Goal: Transaction & Acquisition: Book appointment/travel/reservation

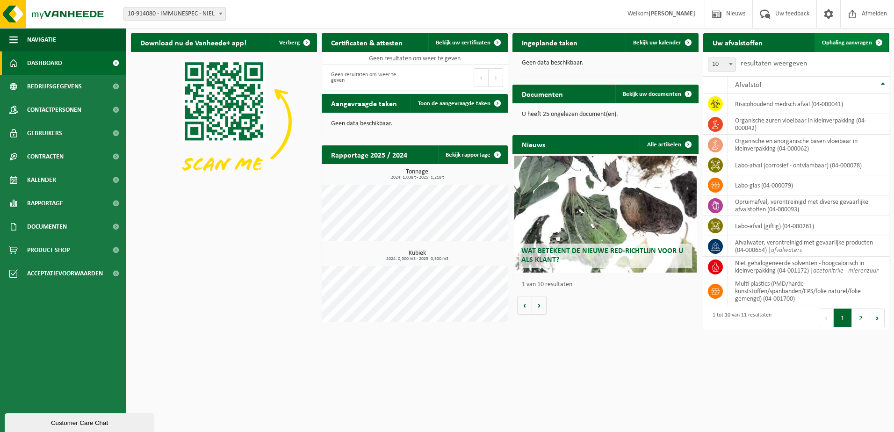
click at [843, 42] on span "Ophaling aanvragen" at bounding box center [847, 43] width 50 height 6
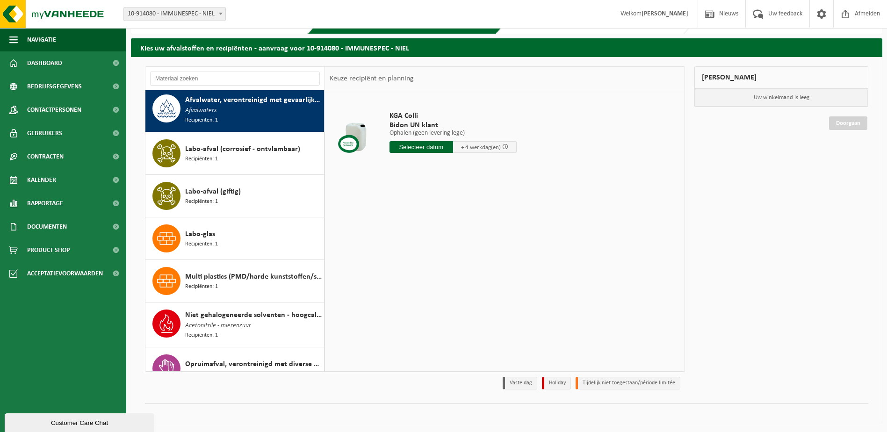
scroll to position [2, 0]
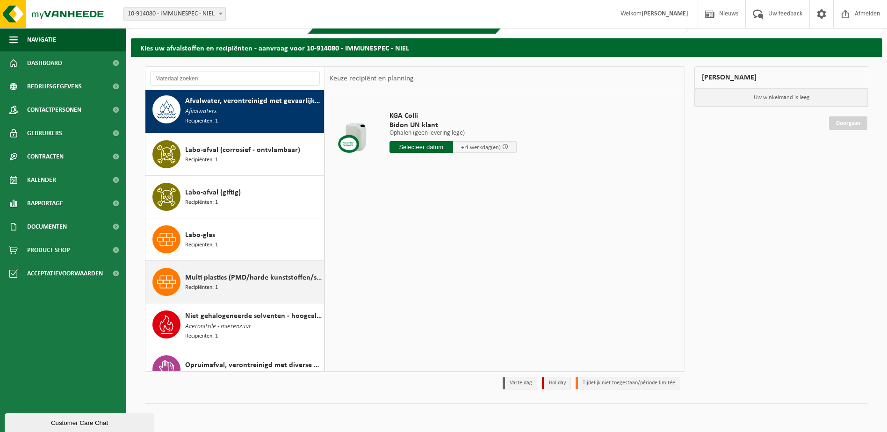
click at [252, 295] on div "Multi plastics (PMD/harde kunststoffen/spanbanden/EPS/folie naturel/folie gemen…" at bounding box center [234, 282] width 179 height 42
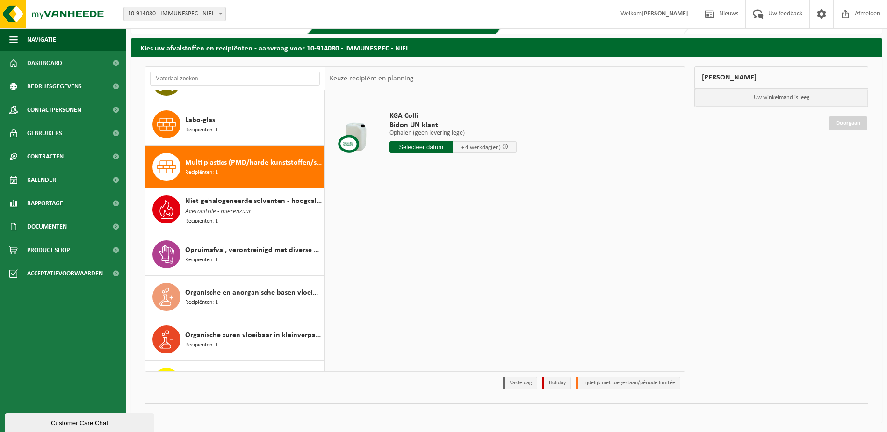
scroll to position [146, 0]
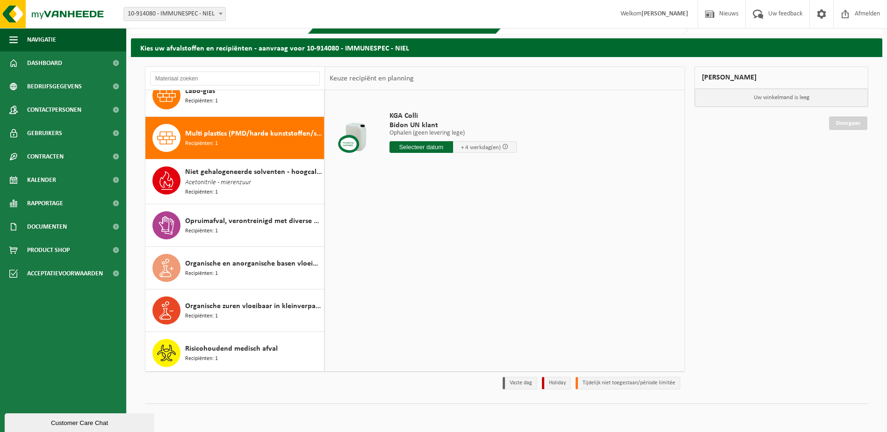
click at [228, 130] on span "Multi plastics (PMD/harde kunststoffen/spanbanden/EPS/folie naturel/folie gemen…" at bounding box center [253, 133] width 137 height 11
click at [371, 130] on div at bounding box center [356, 134] width 48 height 37
click at [438, 110] on div "multi plastics (PMD/harde kunststof/spanbanden/EPS/folie) Plastic Switch zakken…" at bounding box center [485, 134] width 201 height 65
click at [444, 151] on input "text" at bounding box center [438, 147] width 96 height 12
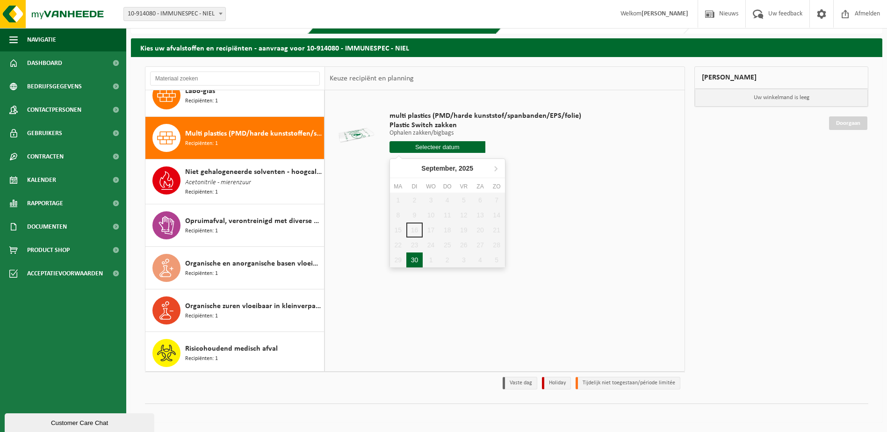
click at [415, 259] on div "30" at bounding box center [415, 260] width 16 height 15
type input "Van [DATE]"
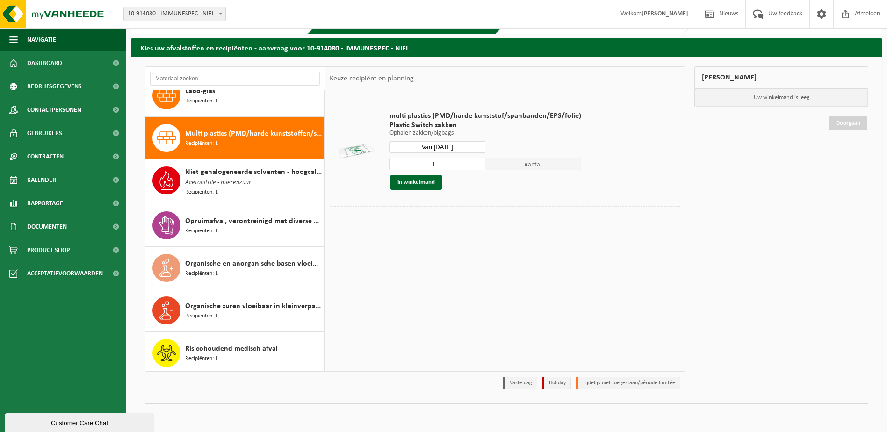
click at [458, 148] on input "Van [DATE]" at bounding box center [438, 147] width 96 height 12
click at [497, 163] on icon at bounding box center [495, 168] width 15 height 15
click at [396, 165] on icon at bounding box center [399, 168] width 15 height 15
click at [417, 256] on div "30" at bounding box center [415, 260] width 16 height 15
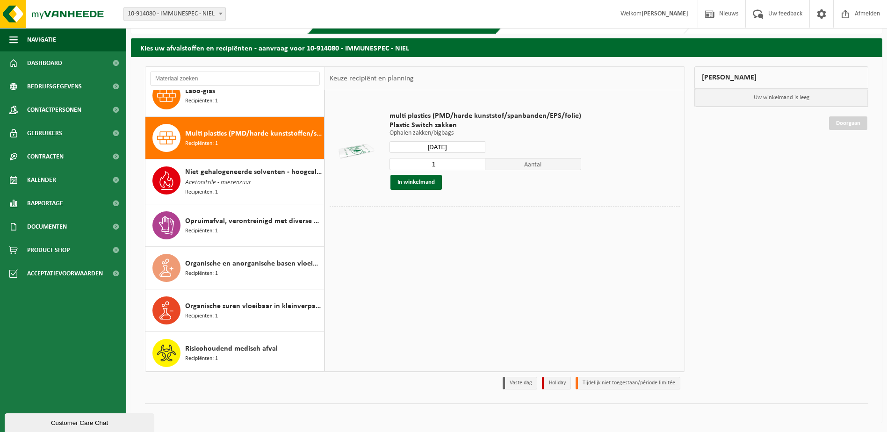
type input "Van [DATE]"
click at [415, 185] on button "In winkelmand" at bounding box center [416, 182] width 51 height 15
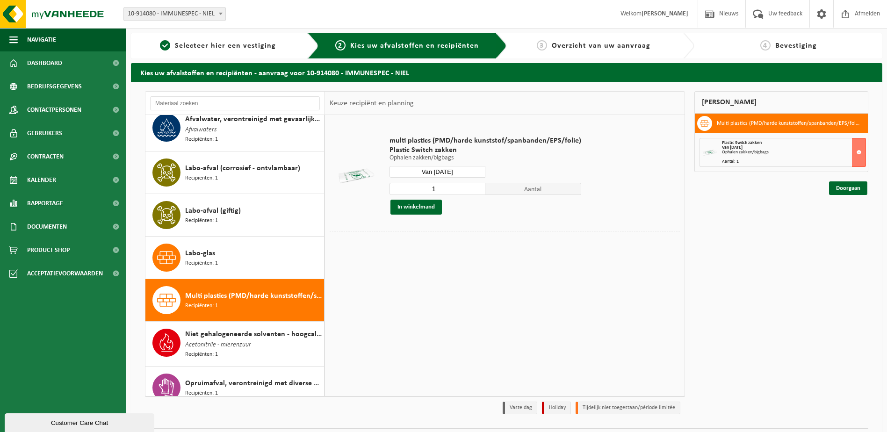
scroll to position [0, 0]
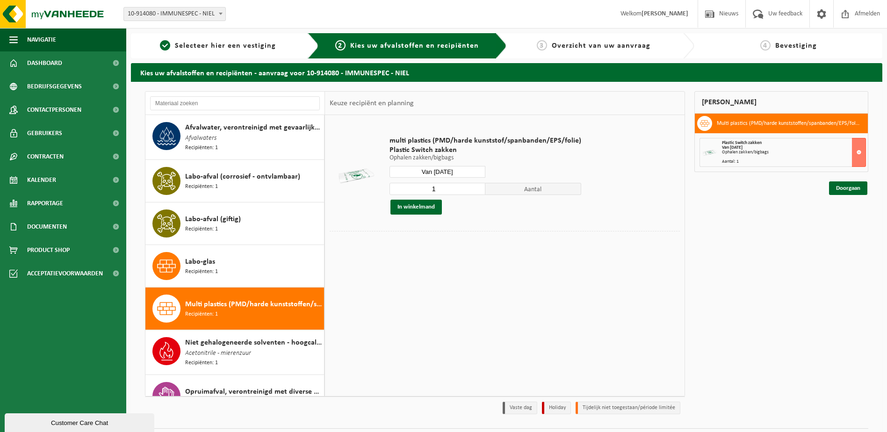
click at [525, 283] on div "multi plastics (PMD/harde kunststof/spanbanden/EPS/folie) Plastic Switch zakken…" at bounding box center [505, 255] width 360 height 281
click at [451, 192] on input "1" at bounding box center [438, 189] width 96 height 12
click at [862, 153] on button at bounding box center [859, 152] width 14 height 29
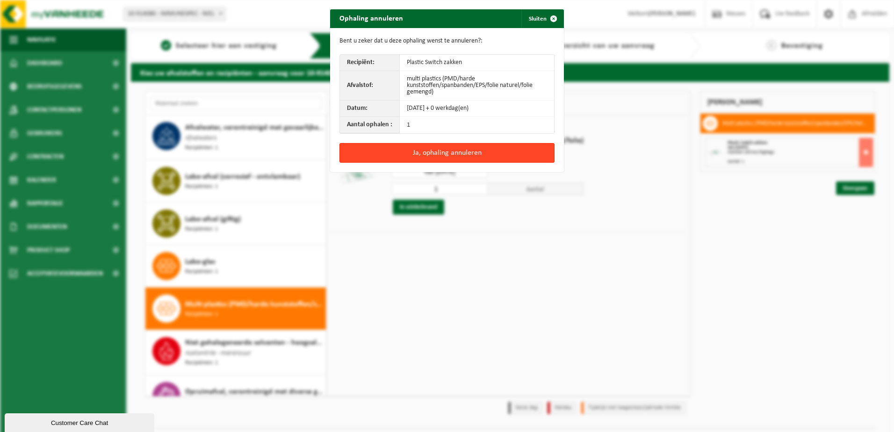
click at [486, 154] on button "Ja, ophaling annuleren" at bounding box center [447, 153] width 215 height 20
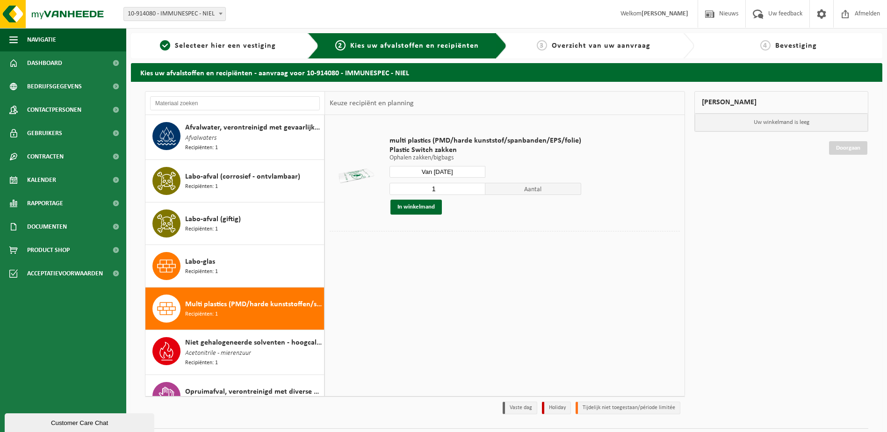
click at [451, 190] on input "1" at bounding box center [438, 189] width 96 height 12
type input "2"
click at [428, 209] on button "In winkelmand" at bounding box center [416, 207] width 51 height 15
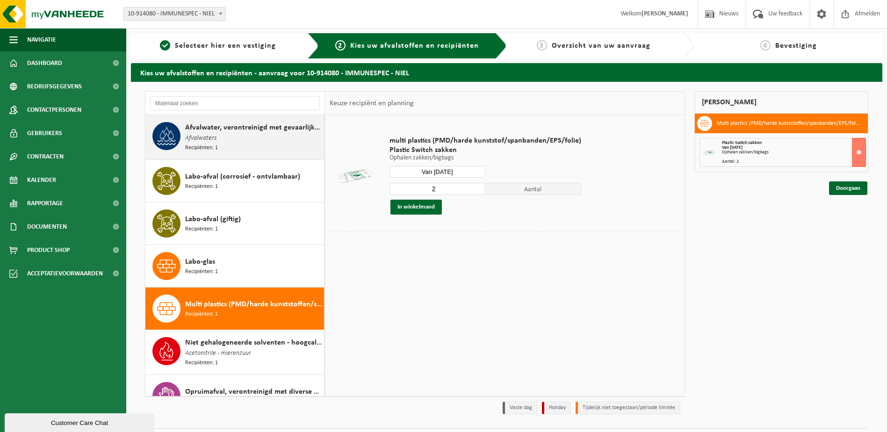
click at [246, 145] on div "Afvalwater, verontreinigd met gevaarlijke producten Afvalwaters Recipiënten: 1" at bounding box center [253, 137] width 137 height 30
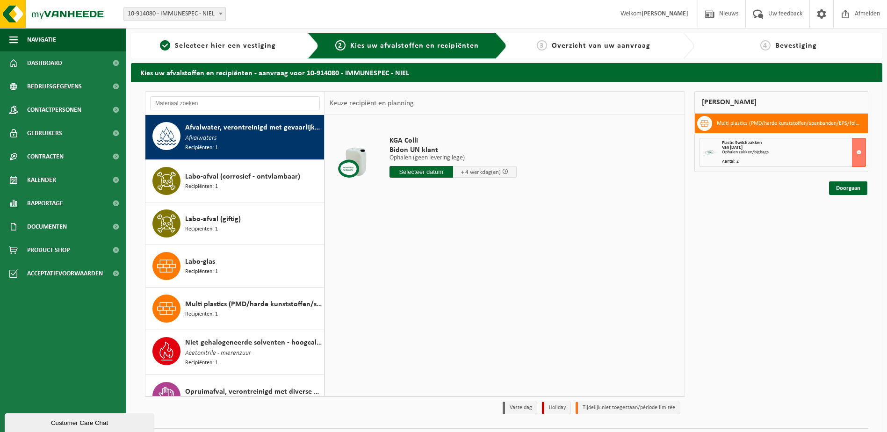
click at [496, 174] on span "+ 4 werkdag(en)" at bounding box center [481, 172] width 40 height 6
click at [464, 179] on div "KGA Colli Bidon UN klant Ophalen (geen levering lege) Ophalen (geen levering le…" at bounding box center [453, 159] width 137 height 65
click at [504, 172] on span at bounding box center [505, 171] width 6 height 6
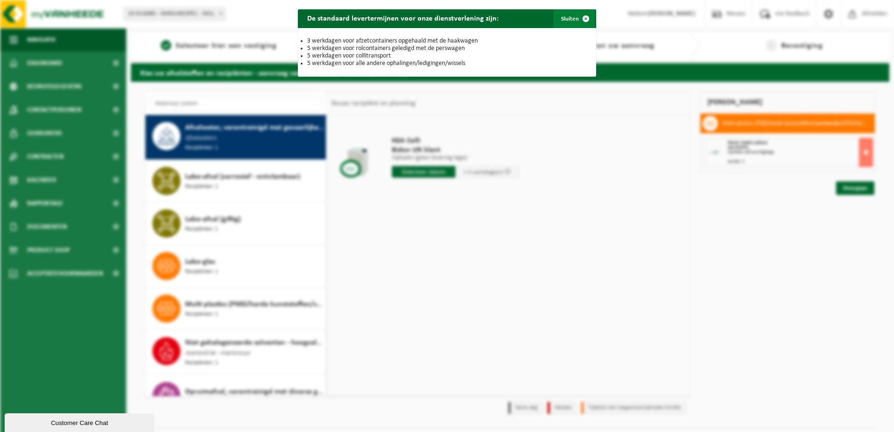
click at [577, 15] on span "button" at bounding box center [586, 18] width 19 height 19
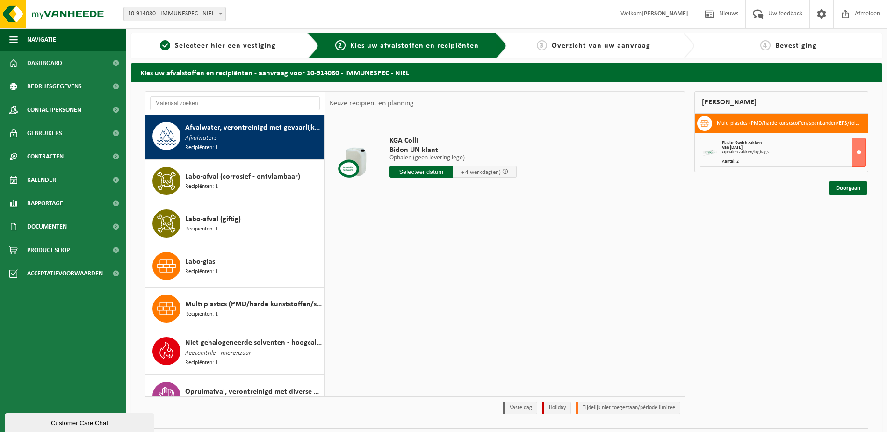
click at [426, 179] on div "KGA Colli Bidon UN klant Ophalen (geen levering lege) Ophalen (geen levering le…" at bounding box center [453, 159] width 137 height 65
click at [426, 175] on input "text" at bounding box center [422, 172] width 64 height 12
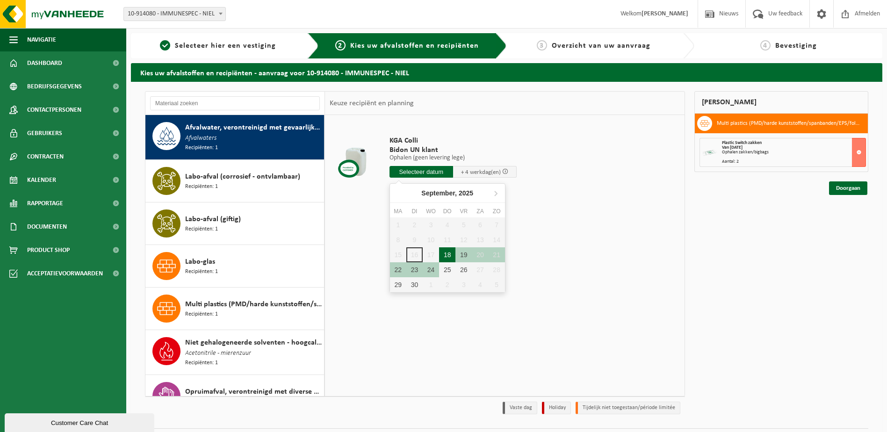
click at [446, 254] on div "18" at bounding box center [447, 254] width 16 height 15
type input "Van 2025-09-18"
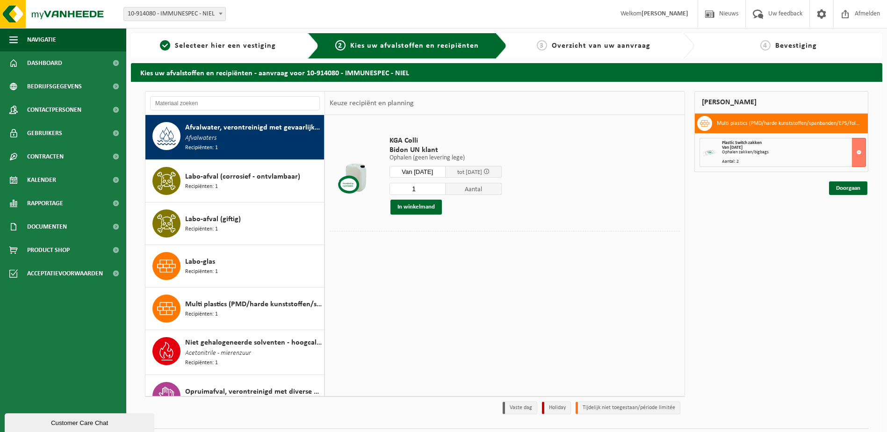
click at [426, 191] on input "1" at bounding box center [418, 189] width 56 height 12
type input "8"
click at [420, 205] on button "In winkelmand" at bounding box center [416, 207] width 51 height 15
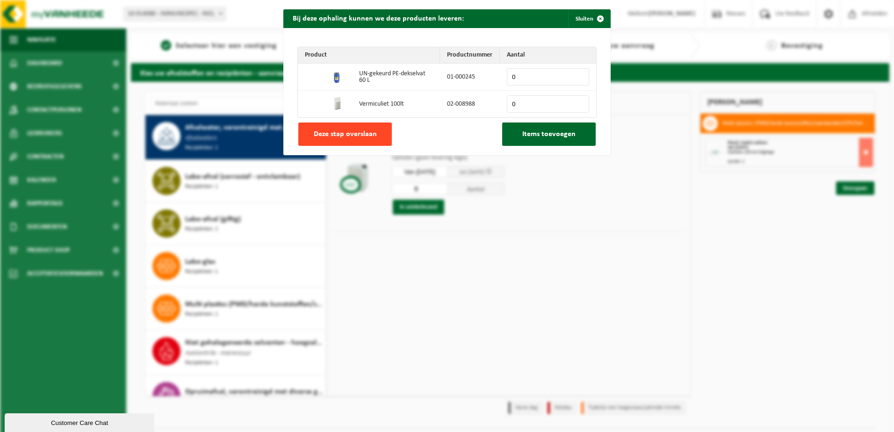
click at [361, 140] on button "Deze stap overslaan" at bounding box center [345, 134] width 94 height 23
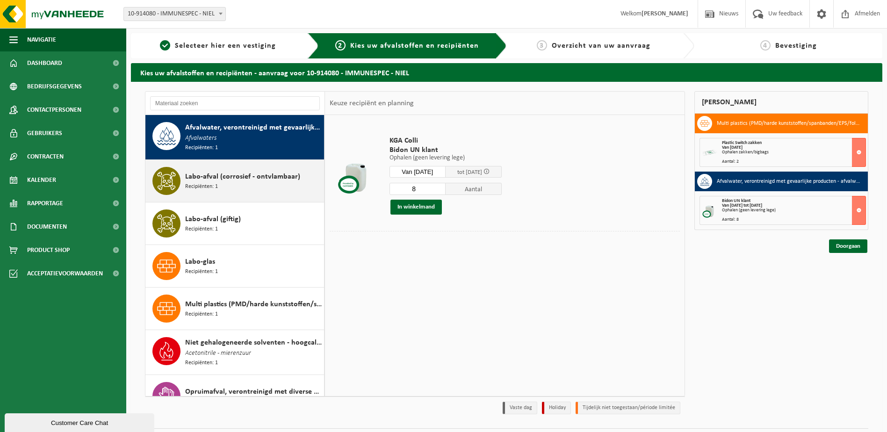
click at [250, 186] on div "Labo-afval (corrosief - ontvlambaar) Recipiënten: 1" at bounding box center [253, 181] width 137 height 28
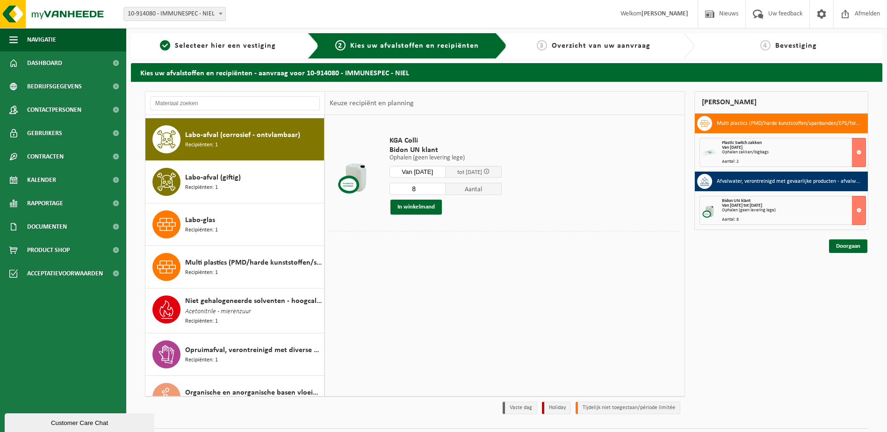
scroll to position [44, 0]
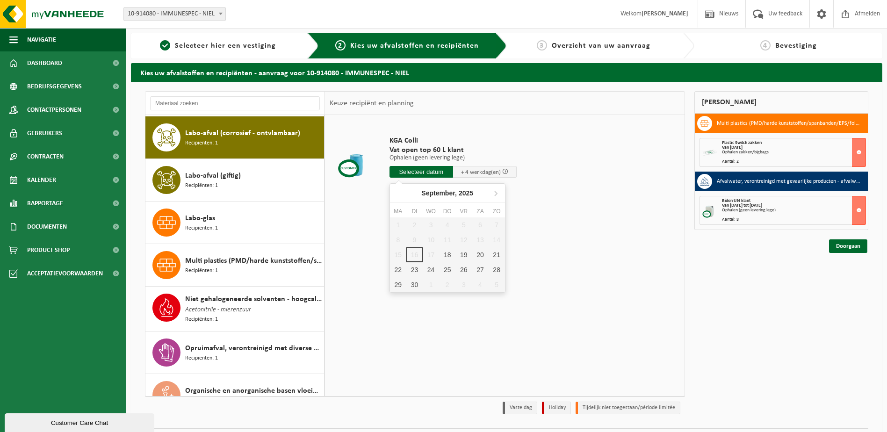
click at [431, 174] on input "text" at bounding box center [422, 172] width 64 height 12
click at [451, 257] on div "18" at bounding box center [447, 254] width 16 height 15
type input "Van 2025-09-18"
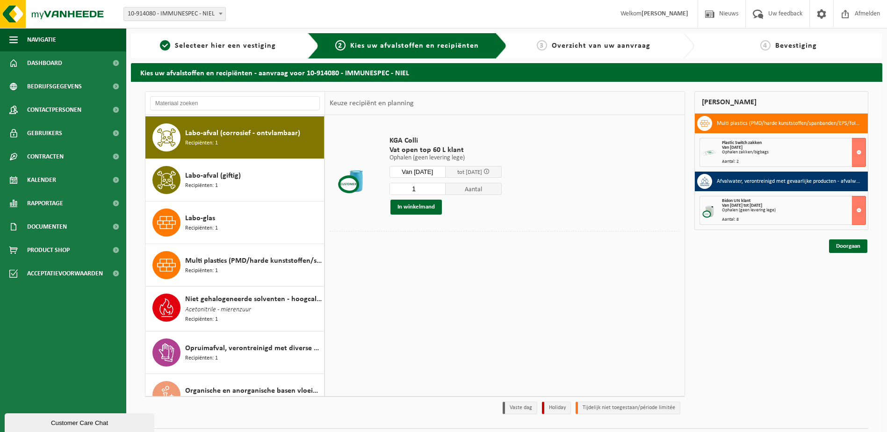
click at [430, 189] on input "1" at bounding box center [418, 189] width 56 height 12
type input "4"
click at [428, 205] on button "In winkelmand" at bounding box center [416, 207] width 51 height 15
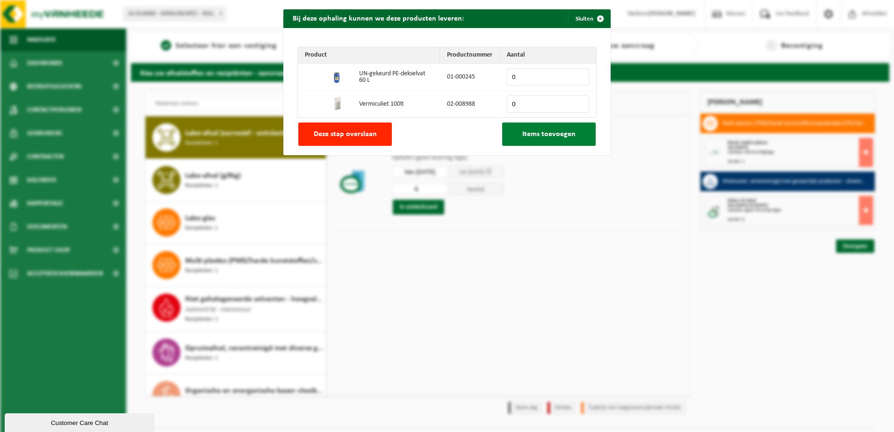
click at [537, 138] on span "Items toevoegen" at bounding box center [549, 134] width 53 height 7
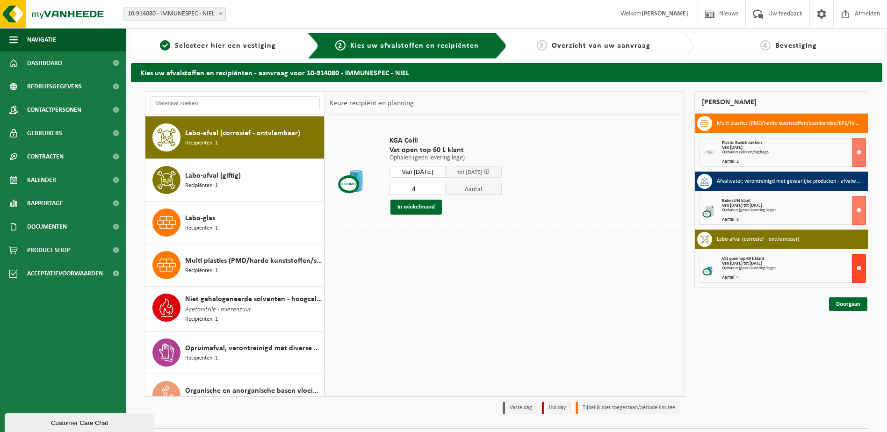
click at [863, 266] on button at bounding box center [859, 268] width 14 height 29
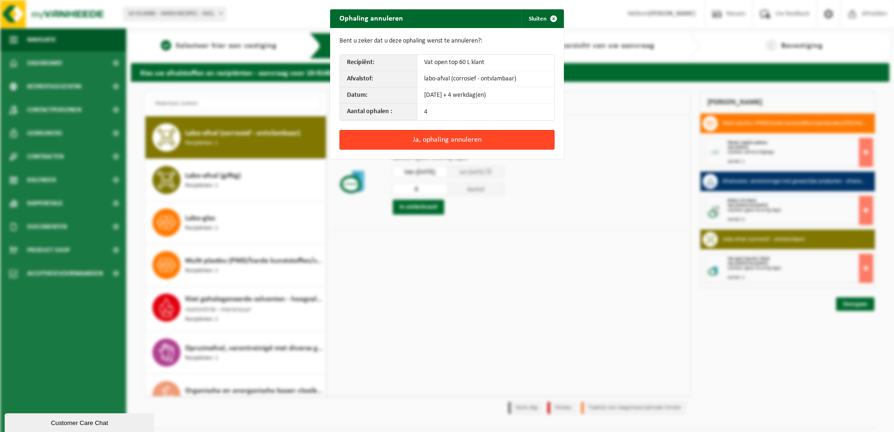
click at [451, 142] on button "Ja, ophaling annuleren" at bounding box center [447, 140] width 215 height 20
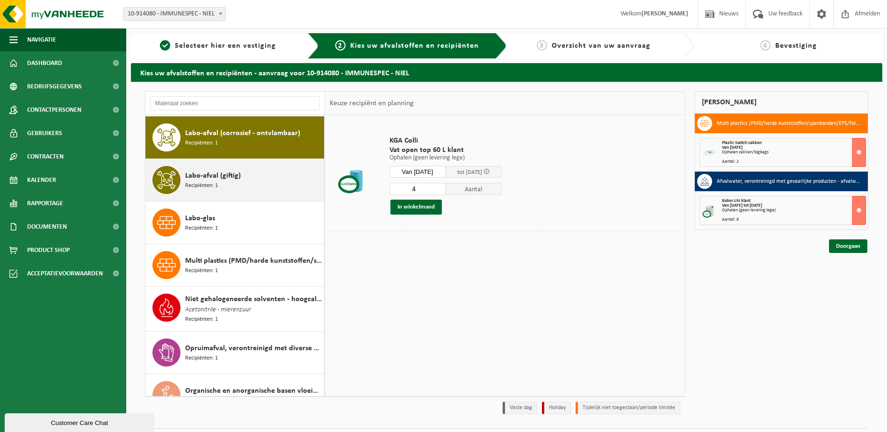
click at [249, 193] on div "Labo-afval (giftig) Recipiënten: 1" at bounding box center [234, 180] width 179 height 42
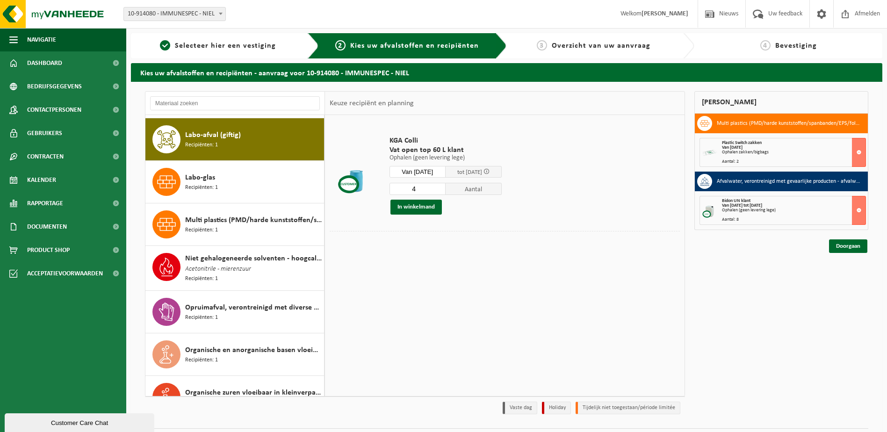
scroll to position [86, 0]
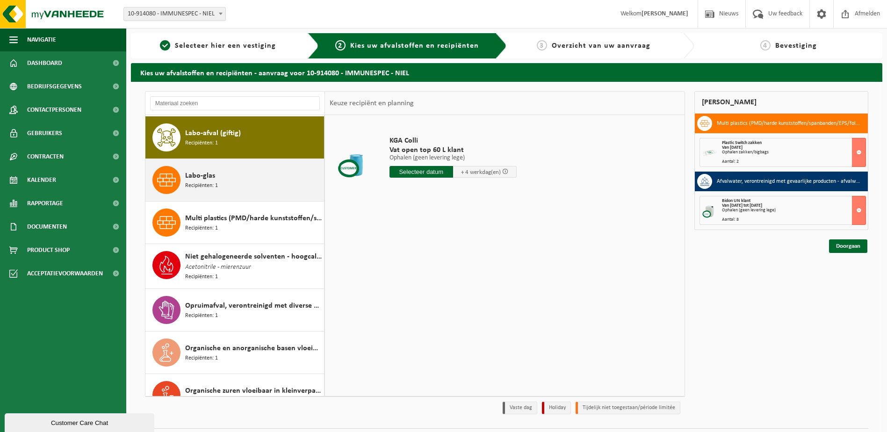
click at [242, 185] on div "Labo-glas Recipiënten: 1" at bounding box center [253, 180] width 137 height 28
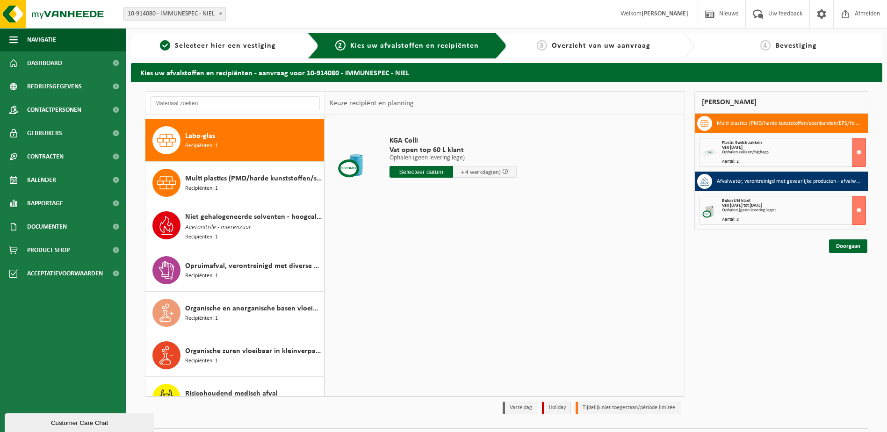
scroll to position [129, 0]
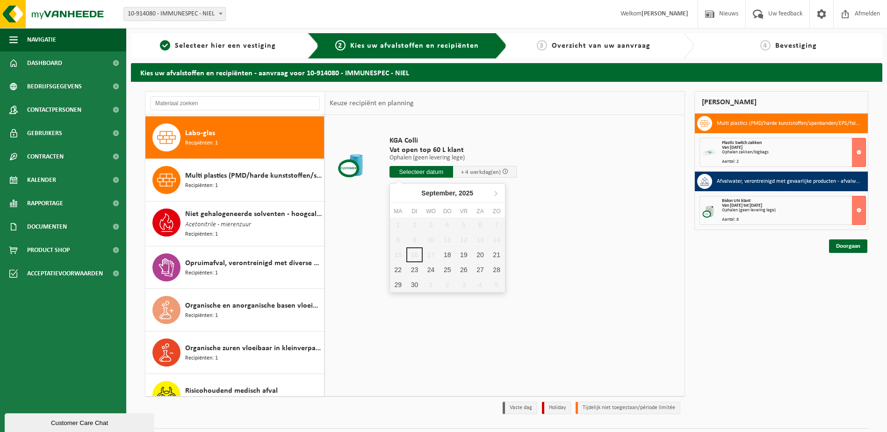
click at [432, 172] on input "text" at bounding box center [422, 172] width 64 height 12
click at [450, 255] on div "18" at bounding box center [447, 254] width 16 height 15
type input "Van 2025-09-18"
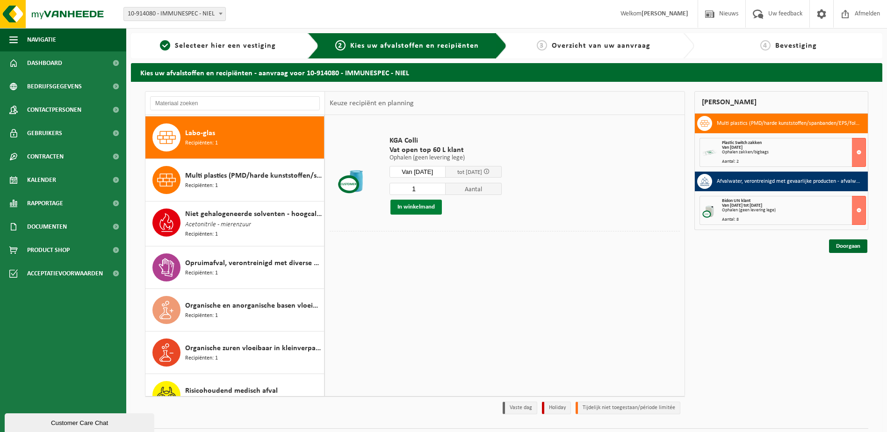
click at [408, 210] on button "In winkelmand" at bounding box center [416, 207] width 51 height 15
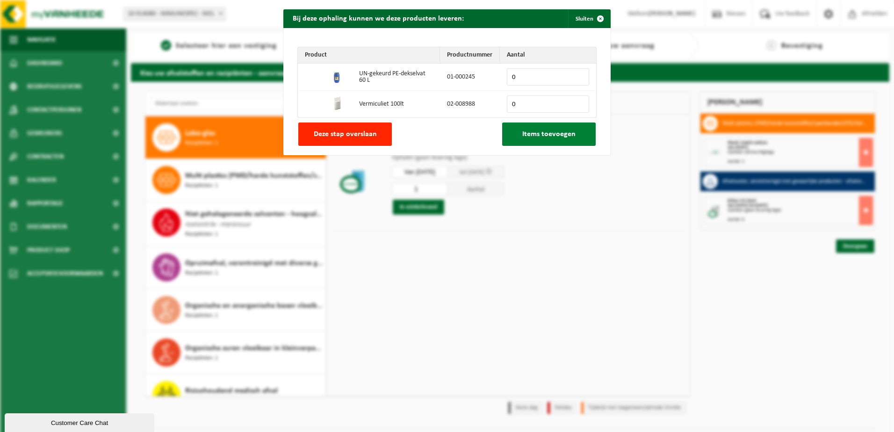
click at [584, 136] on button "Items toevoegen" at bounding box center [549, 134] width 94 height 23
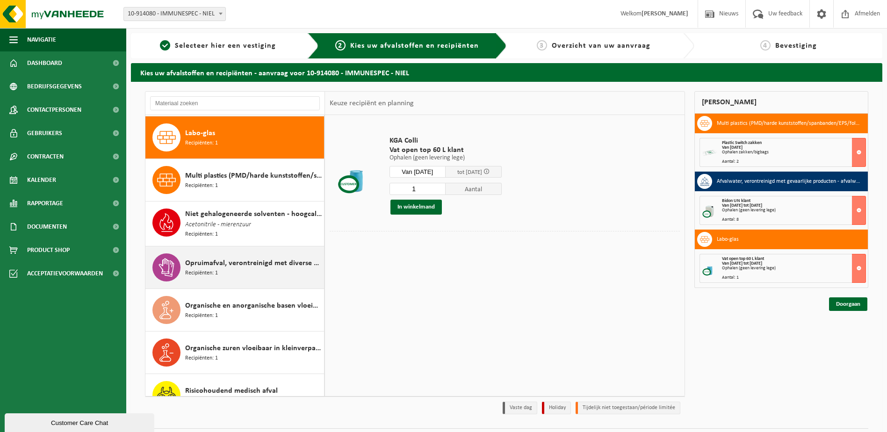
scroll to position [146, 0]
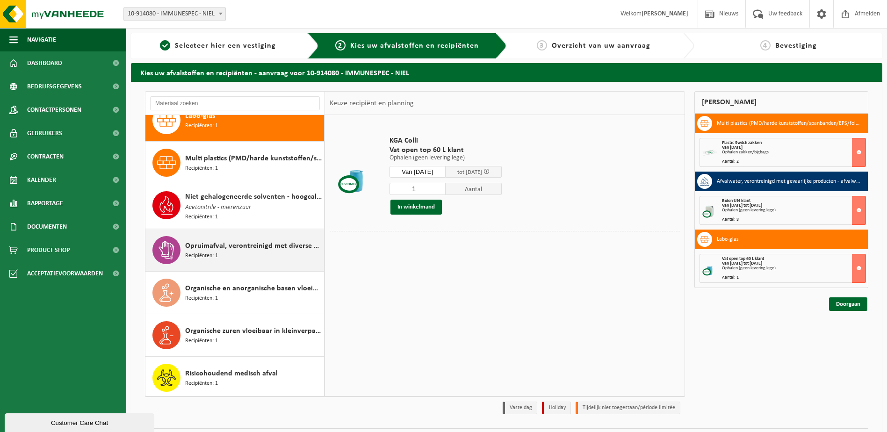
click at [254, 248] on span "Opruimafval, verontreinigd met diverse gevaarlijke afvalstoffen" at bounding box center [253, 245] width 137 height 11
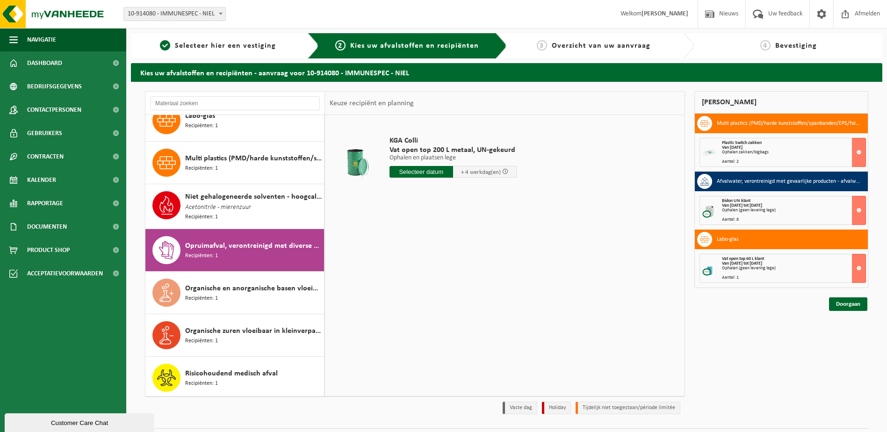
drag, startPoint x: 327, startPoint y: 240, endPoint x: 355, endPoint y: 238, distance: 27.2
click at [355, 238] on div "KGA Colli Vat open top 200 L metaal, UN-gekeurd Ophalen en plaatsen lege Ophale…" at bounding box center [505, 255] width 360 height 281
click at [292, 242] on span "Opruimafval, verontreinigd met diverse gevaarlijke afvalstoffen" at bounding box center [253, 245] width 137 height 11
click at [231, 288] on span "Organische en anorganische basen vloeibaar in kleinverpakking" at bounding box center [253, 288] width 137 height 11
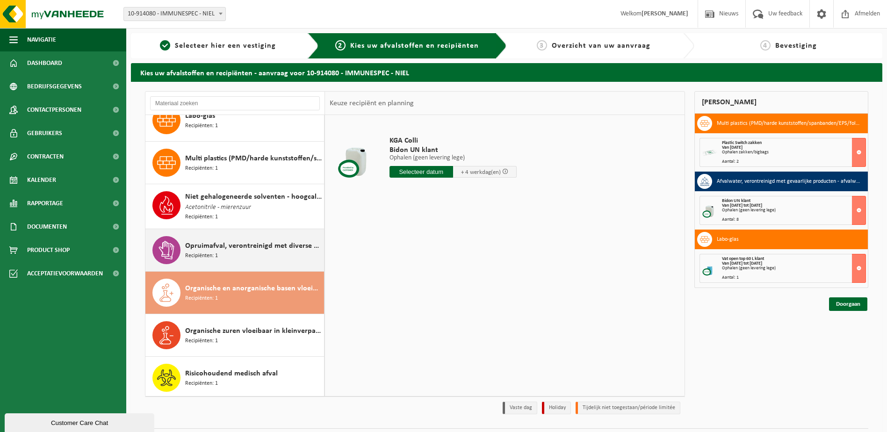
click at [264, 247] on span "Opruimafval, verontreinigd met diverse gevaarlijke afvalstoffen" at bounding box center [253, 245] width 137 height 11
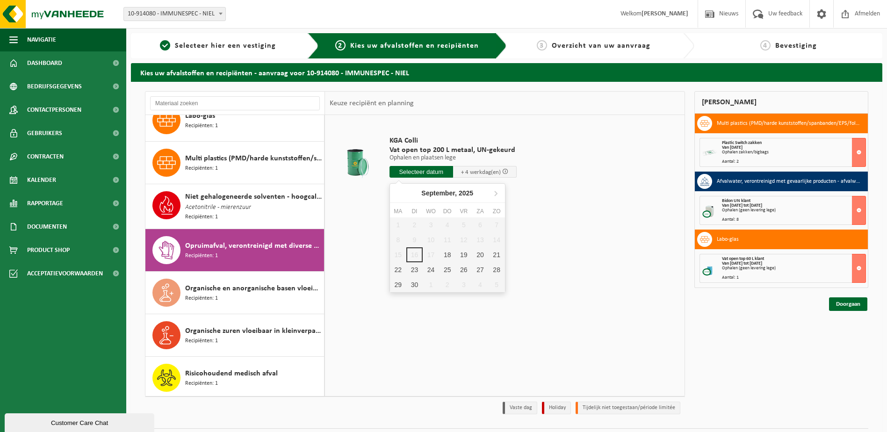
click at [413, 173] on input "text" at bounding box center [422, 172] width 64 height 12
click at [448, 255] on div "18" at bounding box center [447, 254] width 16 height 15
type input "Van 2025-09-18"
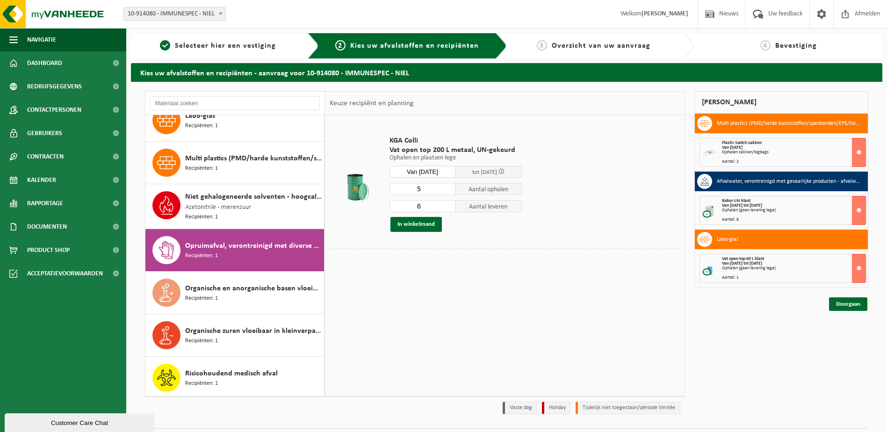
click at [448, 191] on input "5" at bounding box center [423, 189] width 66 height 12
type input "4"
click at [447, 190] on input "4" at bounding box center [423, 189] width 66 height 12
click at [448, 209] on input "5" at bounding box center [423, 206] width 66 height 12
click at [448, 209] on input "4" at bounding box center [423, 206] width 66 height 12
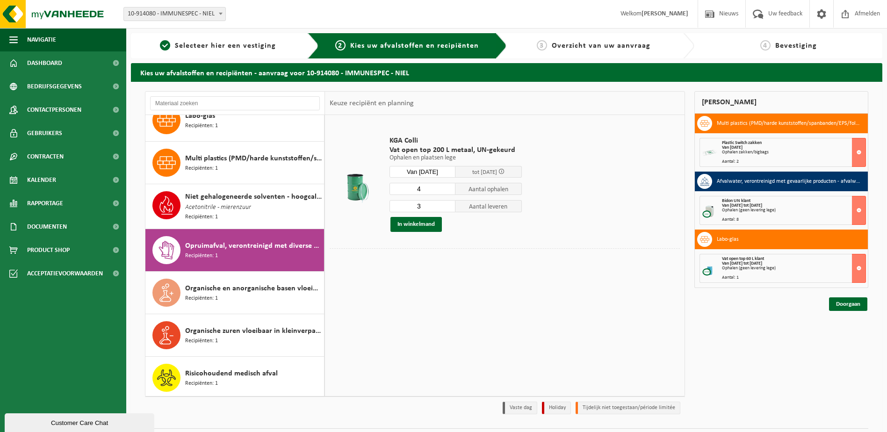
click at [448, 209] on input "3" at bounding box center [423, 206] width 66 height 12
type input "2"
click at [448, 209] on input "2" at bounding box center [423, 206] width 66 height 12
click at [415, 226] on button "In winkelmand" at bounding box center [416, 224] width 51 height 15
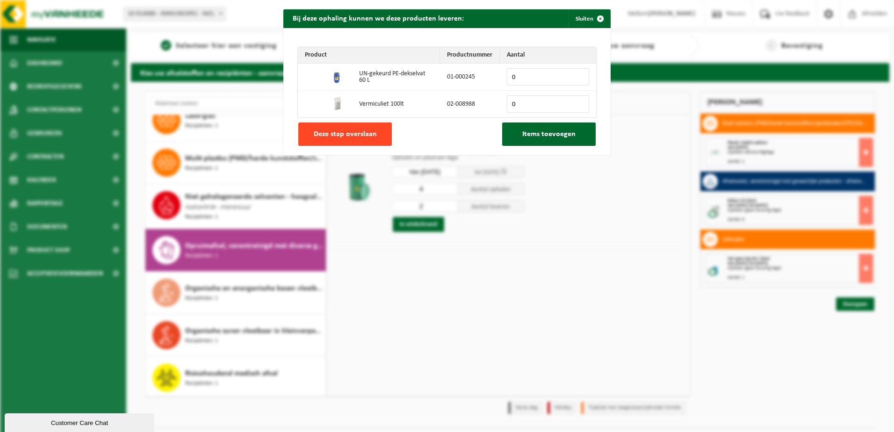
click at [375, 135] on button "Deze stap overslaan" at bounding box center [345, 134] width 94 height 23
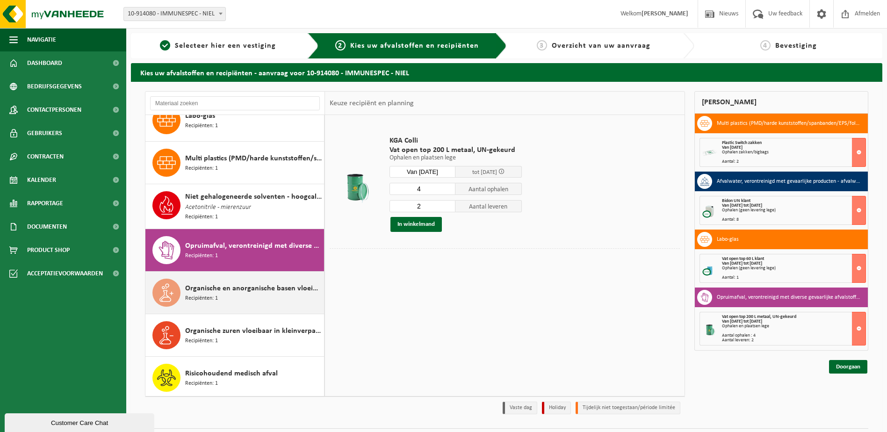
scroll to position [25, 0]
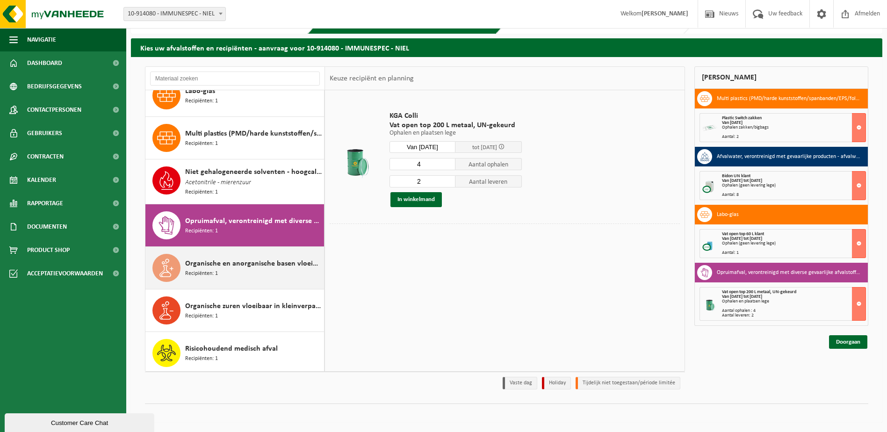
click at [254, 267] on div "Organische en anorganische basen vloeibaar in kleinverpakking Recipiënten: 1" at bounding box center [253, 268] width 137 height 28
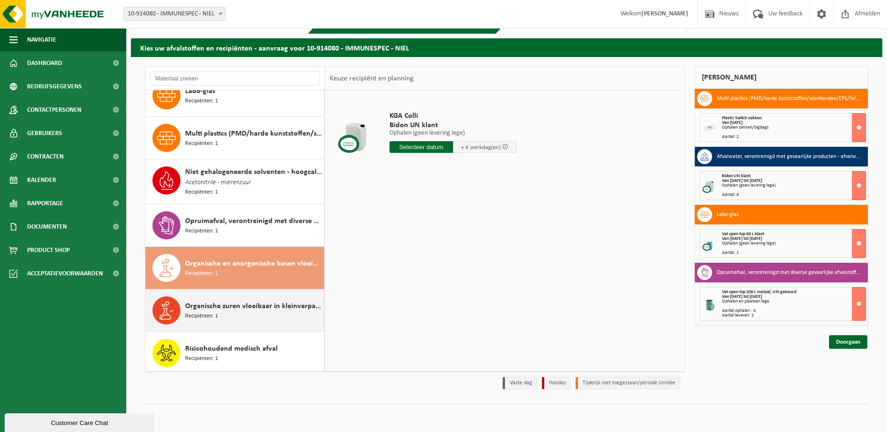
click at [260, 311] on div "Organische zuren vloeibaar in kleinverpakking Recipiënten: 1" at bounding box center [253, 311] width 137 height 28
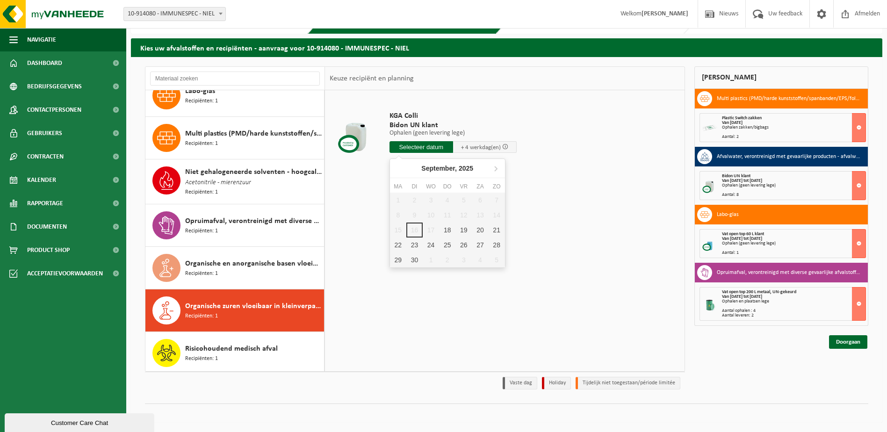
click at [415, 149] on input "text" at bounding box center [422, 147] width 64 height 12
click at [448, 232] on div "18" at bounding box center [447, 230] width 16 height 15
type input "Van 2025-09-18"
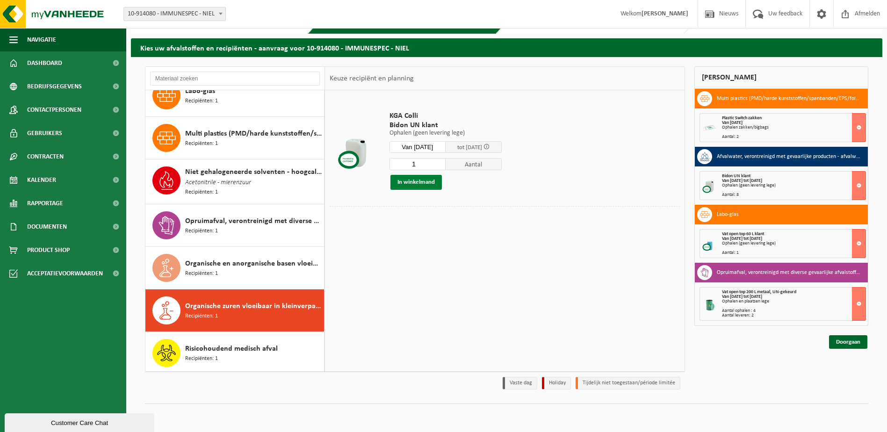
click at [420, 181] on button "In winkelmand" at bounding box center [416, 182] width 51 height 15
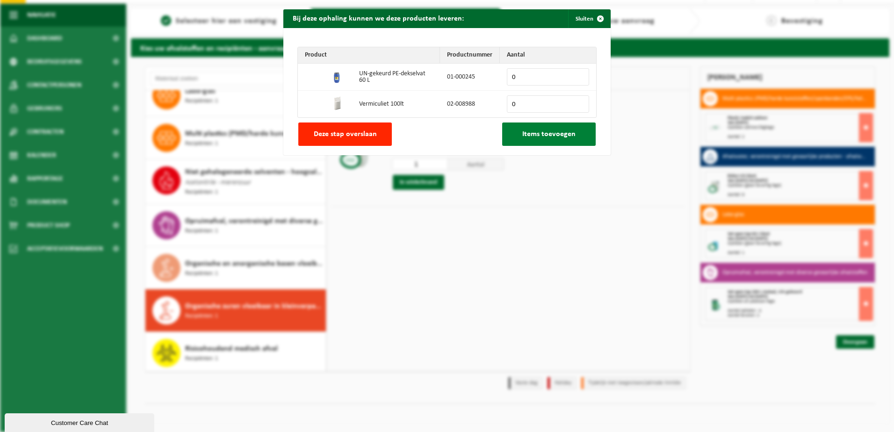
click at [559, 141] on button "Items toevoegen" at bounding box center [549, 134] width 94 height 23
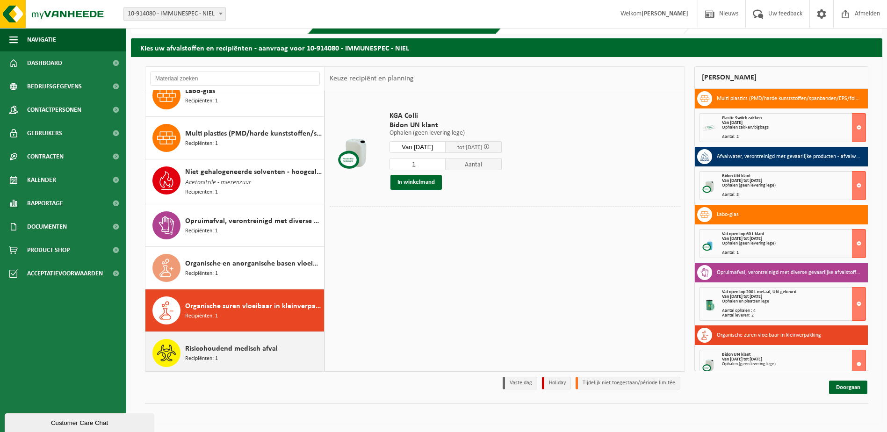
click at [244, 356] on div "Risicohoudend medisch afval Recipiënten: 1" at bounding box center [253, 353] width 137 height 28
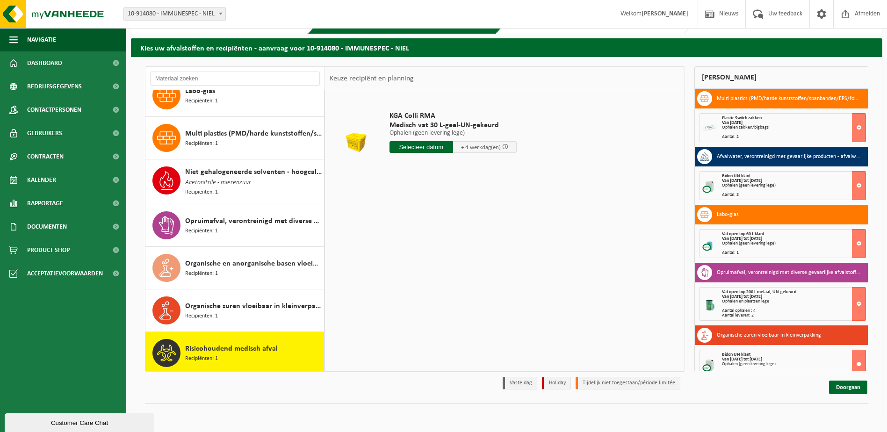
click at [436, 145] on input "text" at bounding box center [422, 147] width 64 height 12
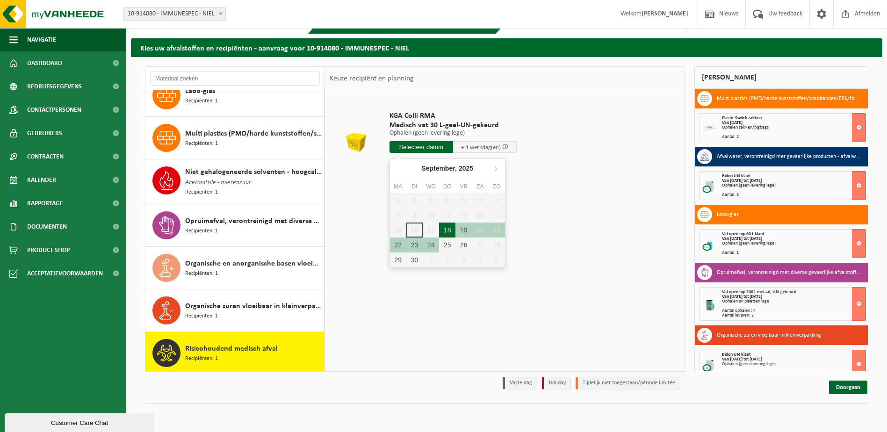
click at [444, 225] on div "18" at bounding box center [447, 230] width 16 height 15
type input "Van 2025-09-18"
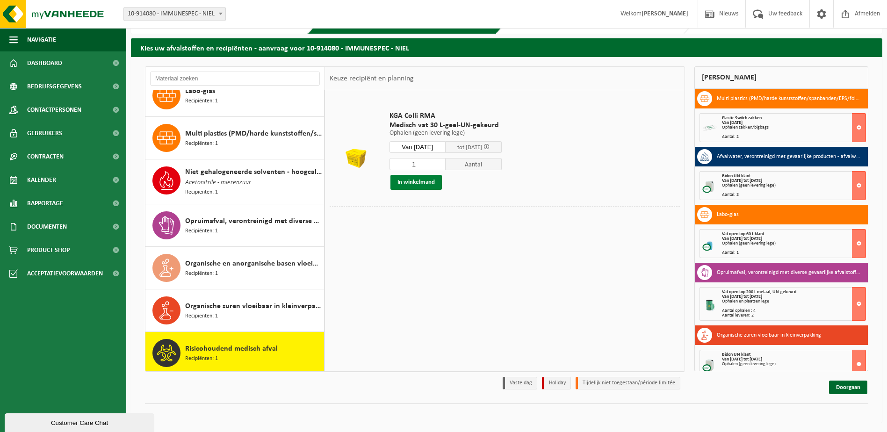
click at [419, 184] on button "In winkelmand" at bounding box center [416, 182] width 51 height 15
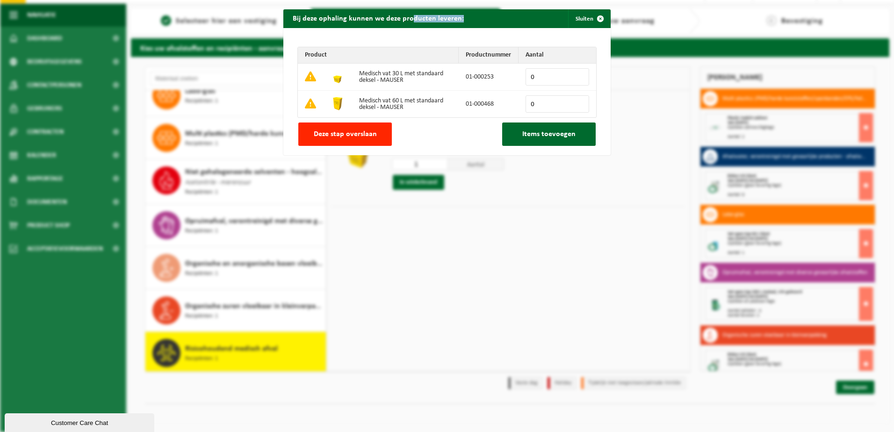
drag, startPoint x: 512, startPoint y: 18, endPoint x: 404, endPoint y: 22, distance: 108.2
click at [404, 22] on div "Bij deze ophaling kunnen we deze producten leveren: Sluiten" at bounding box center [447, 18] width 327 height 19
click at [404, 22] on h2 "Bij deze ophaling kunnen we deze producten leveren:" at bounding box center [379, 18] width 190 height 18
click at [591, 270] on div "Bij deze ophaling kunnen we deze producten leveren: Sluiten Product Productnumm…" at bounding box center [447, 216] width 894 height 432
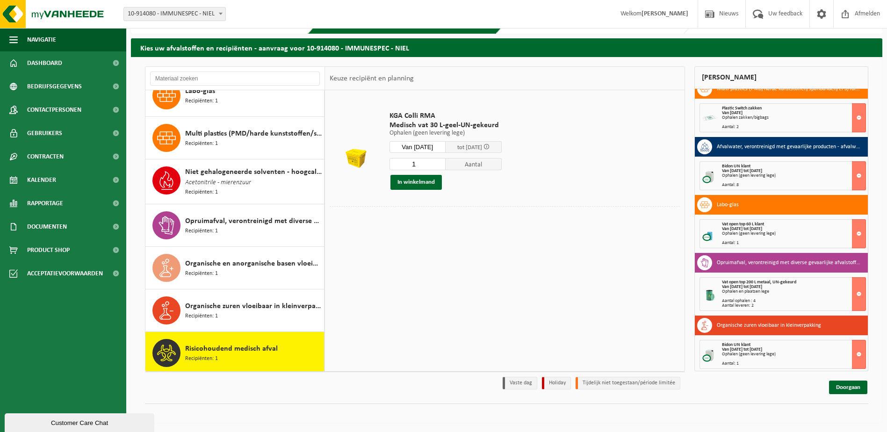
scroll to position [13, 0]
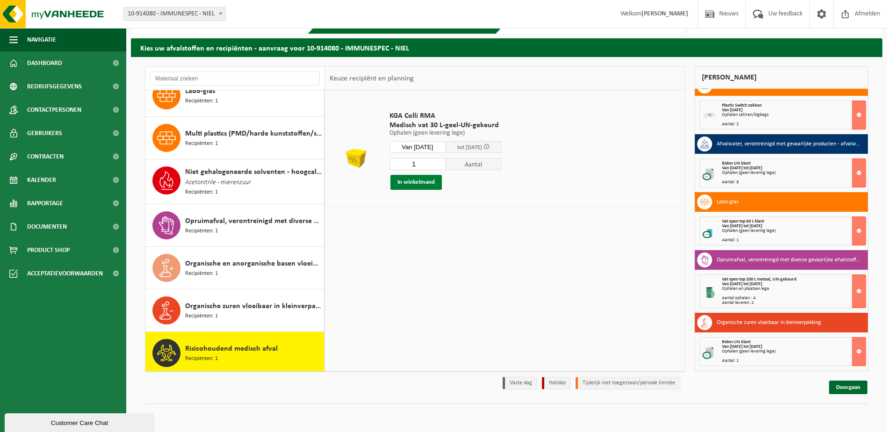
click at [422, 183] on button "In winkelmand" at bounding box center [416, 182] width 51 height 15
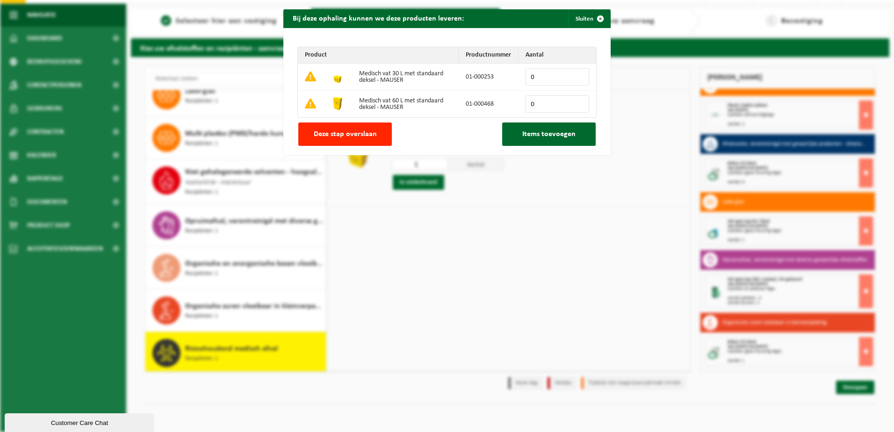
click at [581, 72] on input "0" at bounding box center [558, 76] width 64 height 17
click at [577, 73] on input "0" at bounding box center [558, 76] width 64 height 17
click at [580, 77] on input "0" at bounding box center [558, 76] width 64 height 17
click at [578, 75] on input "1" at bounding box center [558, 76] width 64 height 17
click at [552, 103] on input "0" at bounding box center [558, 103] width 64 height 17
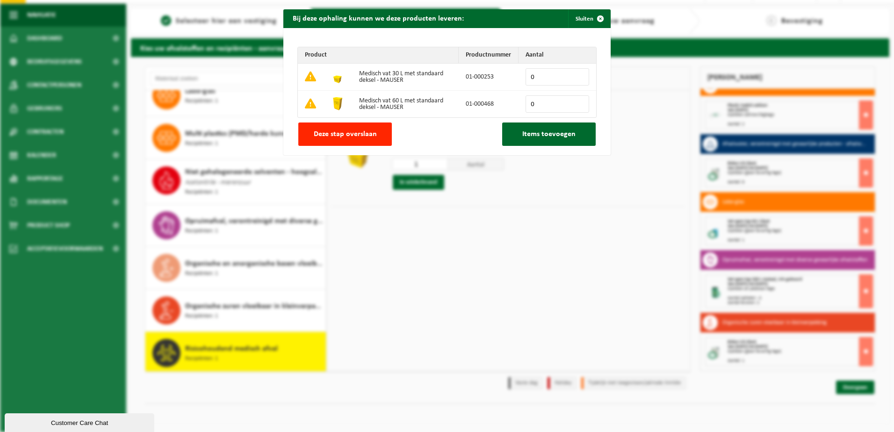
type input "0"
click at [579, 80] on input "0" at bounding box center [558, 76] width 64 height 17
click at [578, 101] on input "1" at bounding box center [558, 103] width 64 height 17
click at [547, 135] on span "Items toevoegen" at bounding box center [549, 134] width 53 height 7
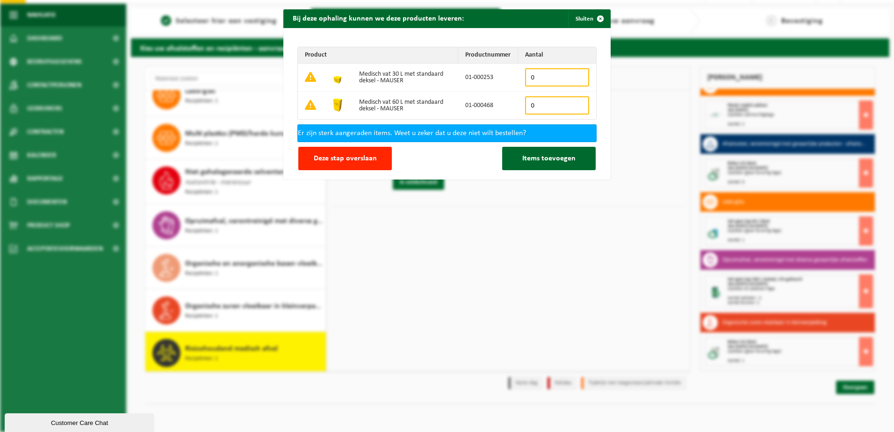
type input "0"
click at [577, 108] on input "0" at bounding box center [557, 105] width 64 height 18
click at [365, 157] on span "Deze stap overslaan" at bounding box center [345, 158] width 63 height 7
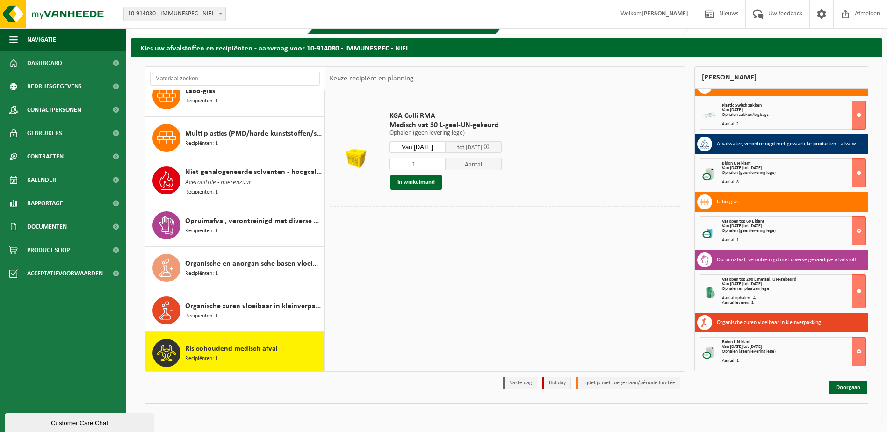
click at [452, 123] on span "Medisch vat 30 L-geel-UN-gekeurd" at bounding box center [446, 125] width 112 height 9
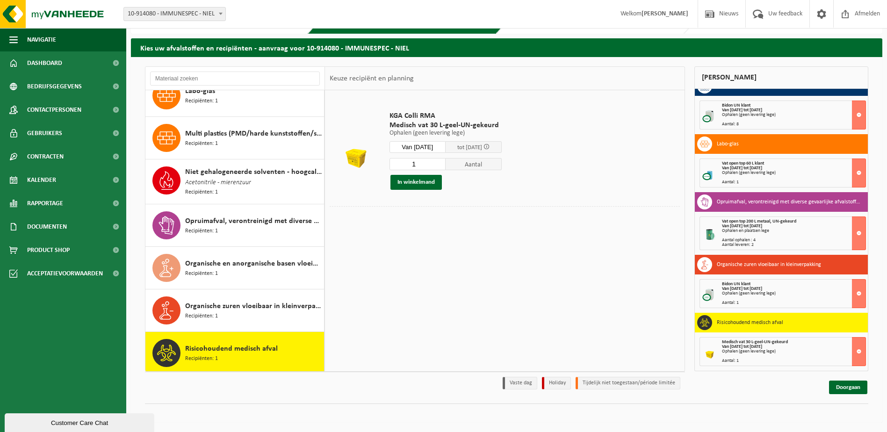
click at [739, 351] on div "Ophalen (geen levering lege)" at bounding box center [794, 351] width 144 height 5
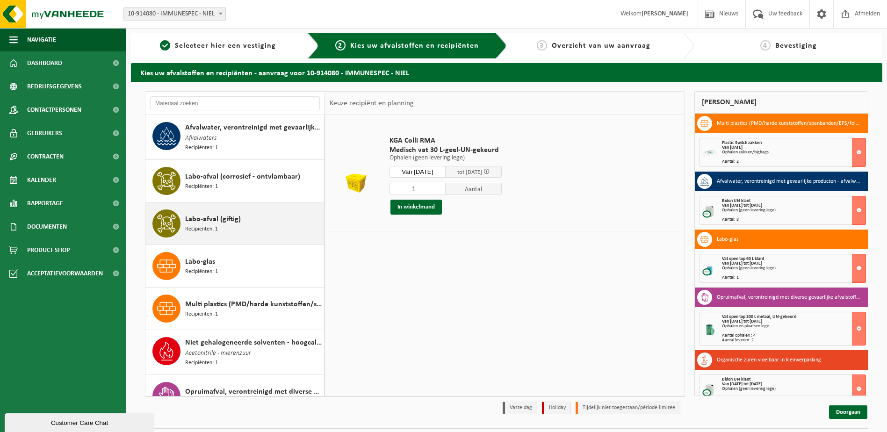
scroll to position [146, 0]
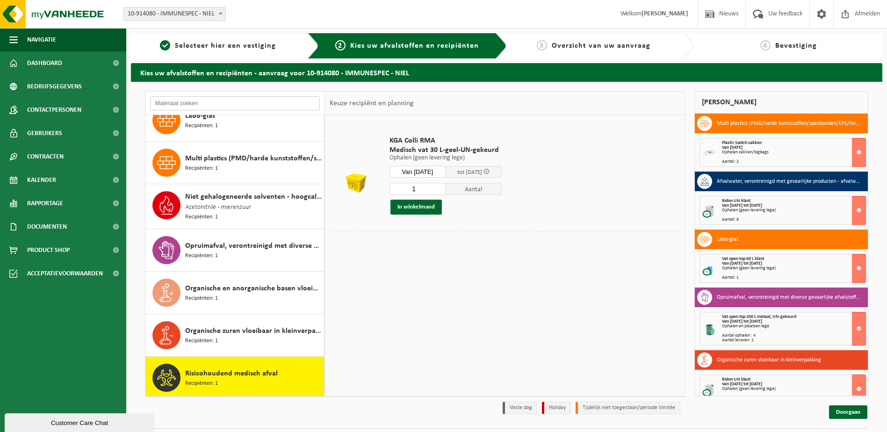
click at [205, 102] on input "text" at bounding box center [235, 103] width 170 height 14
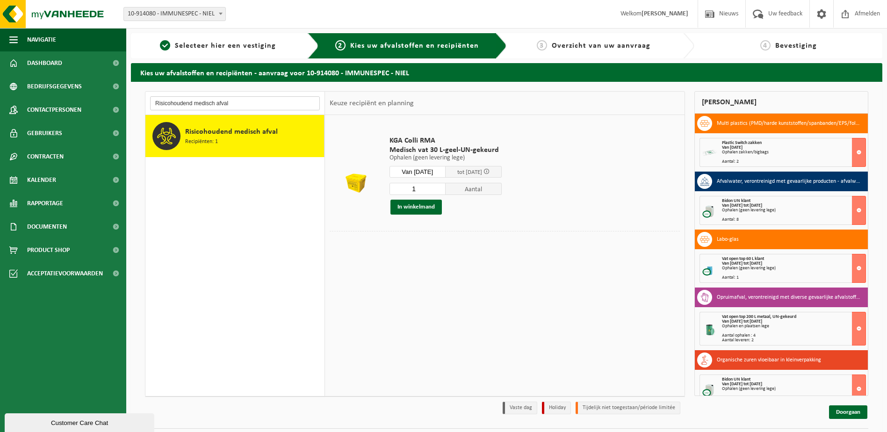
type input "Risicohoudend medisch afval"
click at [246, 129] on span "Risicohoudend medisch afval" at bounding box center [231, 131] width 93 height 11
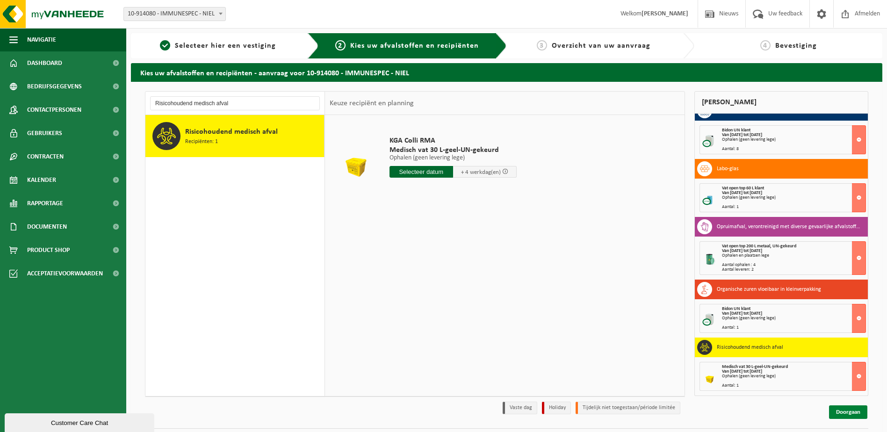
click at [848, 414] on link "Doorgaan" at bounding box center [848, 413] width 38 height 14
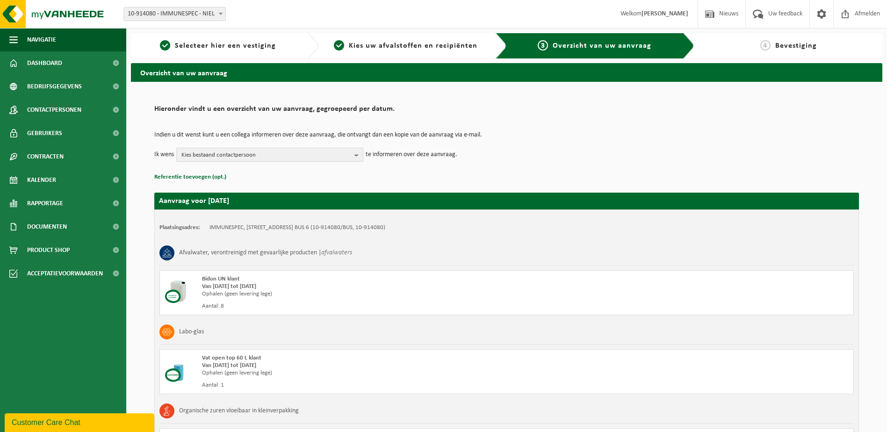
click at [309, 153] on span "Kies bestaand contactpersoon" at bounding box center [266, 155] width 169 height 14
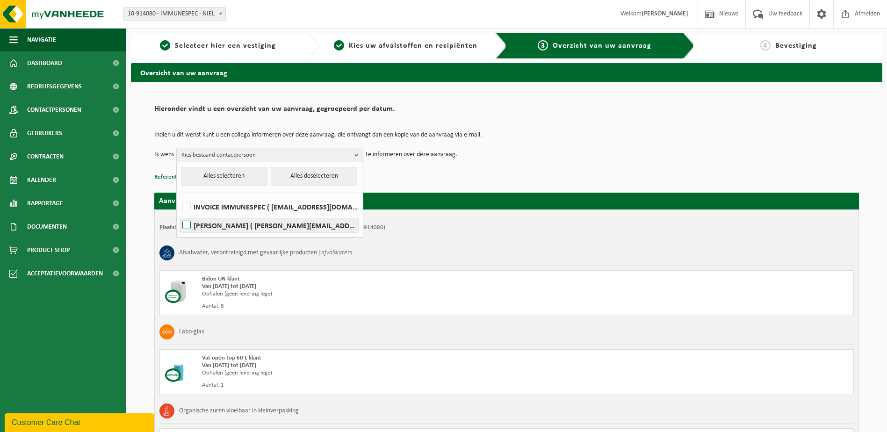
click at [186, 223] on label "[PERSON_NAME] ( [PERSON_NAME][EMAIL_ADDRESS][DOMAIN_NAME] )" at bounding box center [270, 225] width 178 height 14
click at [179, 214] on input "[PERSON_NAME] ( [PERSON_NAME][EMAIL_ADDRESS][DOMAIN_NAME] )" at bounding box center [179, 213] width 0 height 0
checkbox input "true"
click at [477, 162] on div "Indien u dit wenst kunt u een collega informeren over deze aanvraag, die ontvan…" at bounding box center [506, 147] width 705 height 49
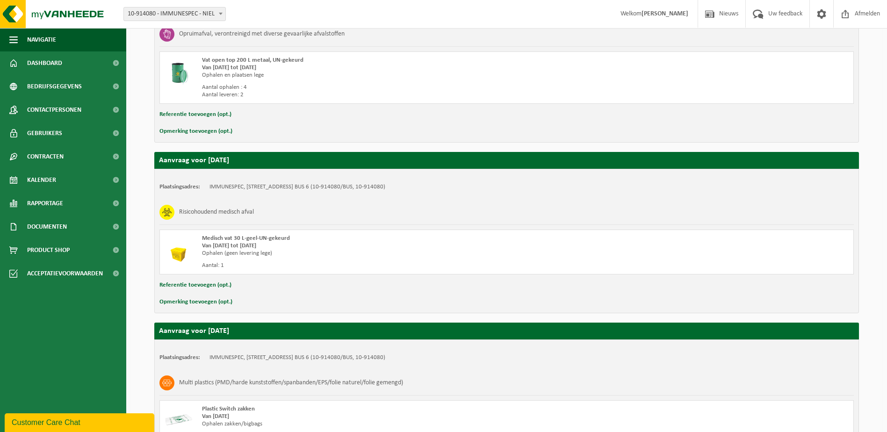
scroll to position [522, 0]
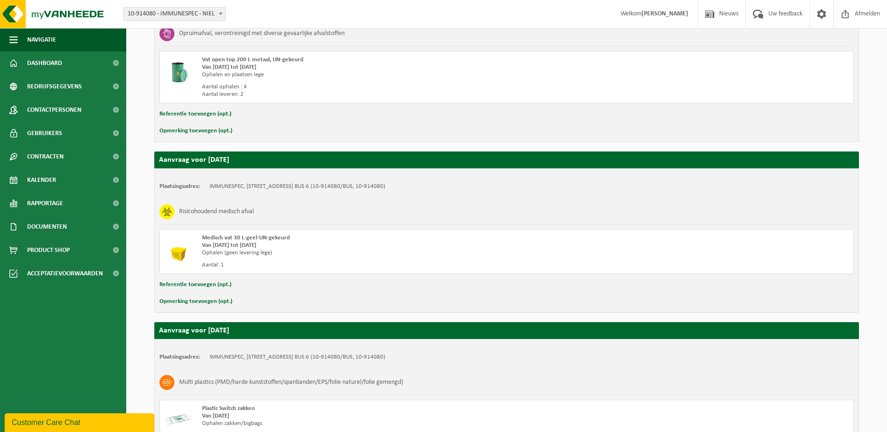
click at [213, 301] on button "Opmerking toevoegen (opt.)" at bounding box center [196, 302] width 73 height 12
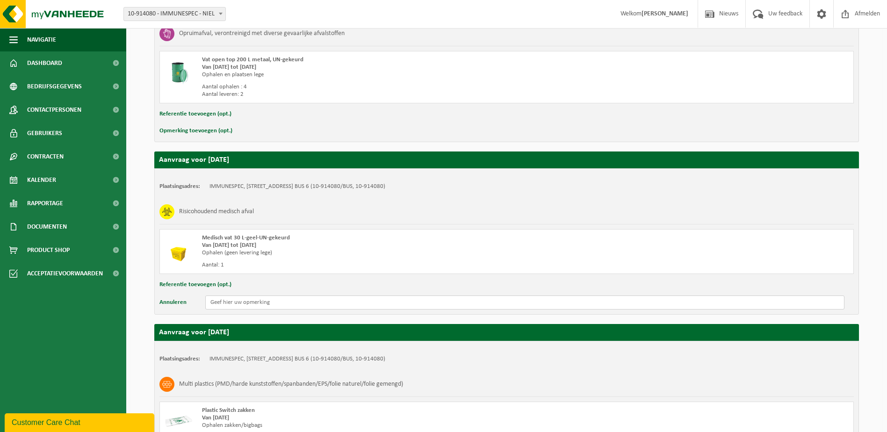
click at [233, 304] on input "text" at bounding box center [525, 303] width 640 height 14
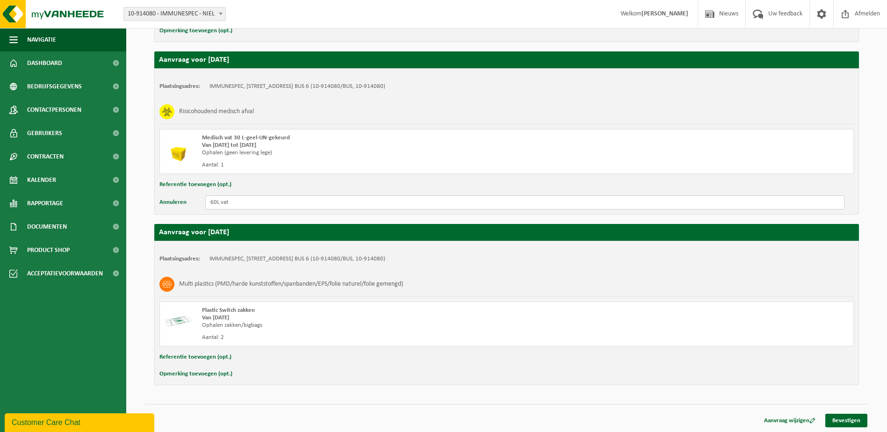
scroll to position [623, 0]
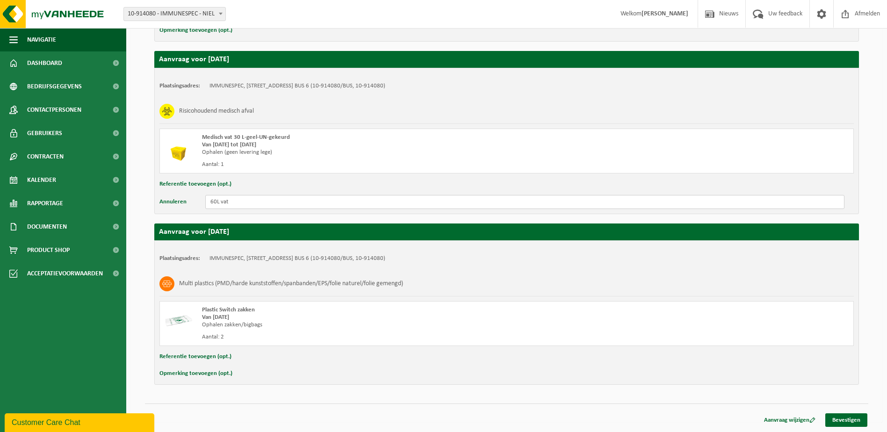
drag, startPoint x: 228, startPoint y: 203, endPoint x: 203, endPoint y: 202, distance: 24.8
click at [203, 202] on div "Annuleren 60L vat" at bounding box center [507, 202] width 695 height 14
click at [211, 204] on input "60L vat" at bounding box center [525, 202] width 640 height 14
click at [278, 204] on input "Medisch vat 60L vat" at bounding box center [525, 202] width 640 height 14
drag, startPoint x: 334, startPoint y: 204, endPoint x: 305, endPoint y: 208, distance: 30.2
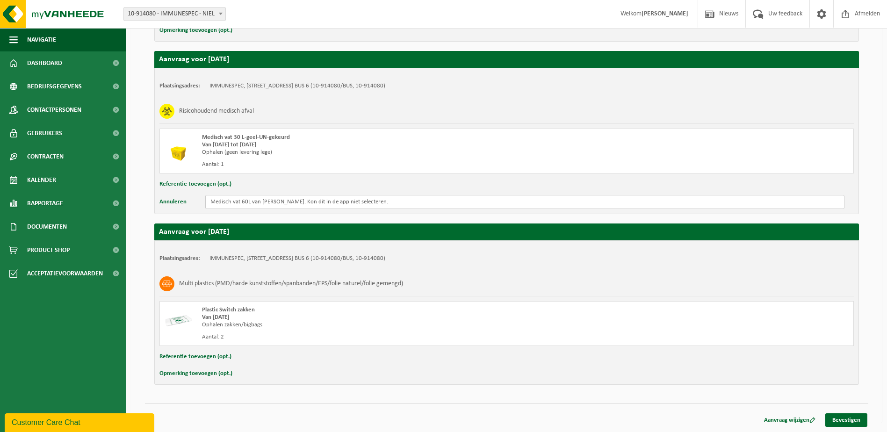
click at [305, 208] on input "Medisch vat 60L van [PERSON_NAME]. Kon dit in de app niet selecteren." at bounding box center [525, 202] width 640 height 14
click at [295, 204] on input "Medisch vat 60L van [PERSON_NAME]. Kon deze niet selecteren." at bounding box center [525, 202] width 640 height 14
click at [374, 199] on input "Medisch vat 60L van [PERSON_NAME], kon deze niet selecteren." at bounding box center [525, 202] width 640 height 14
type input "Medisch vat 60L van [PERSON_NAME], kon deze niet selecteren."
click at [845, 419] on link "Bevestigen" at bounding box center [847, 421] width 42 height 14
